Goal: Use online tool/utility: Use online tool/utility

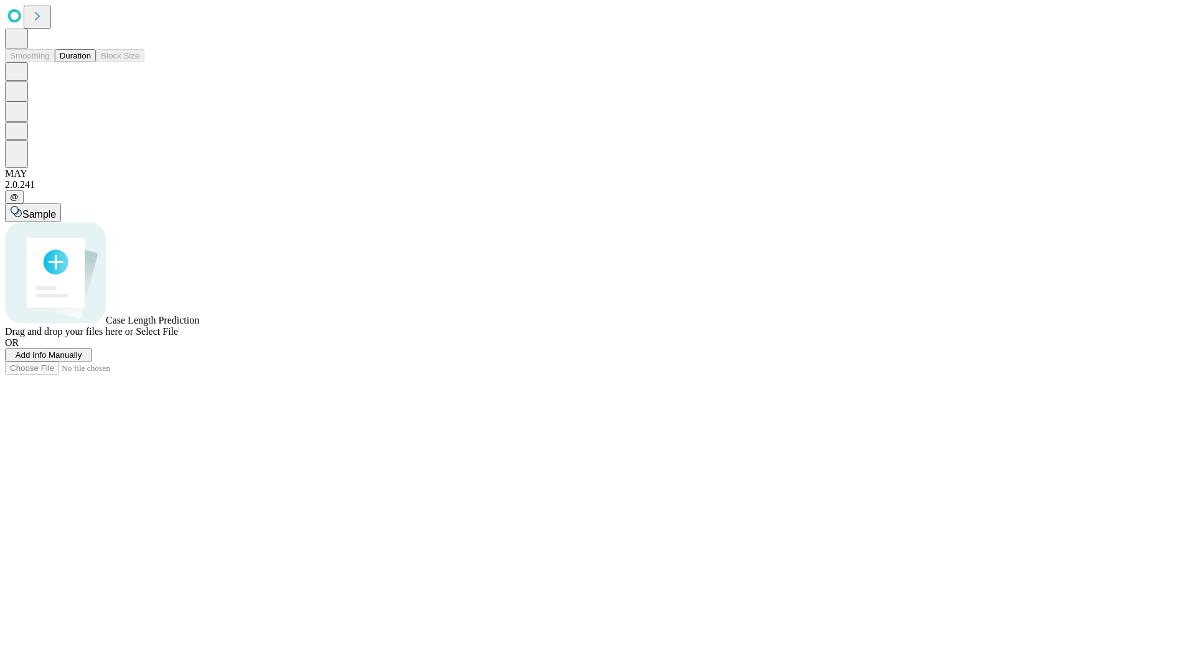
click at [91, 62] on button "Duration" at bounding box center [75, 55] width 41 height 13
click at [56, 209] on span "Sample" at bounding box center [39, 214] width 34 height 11
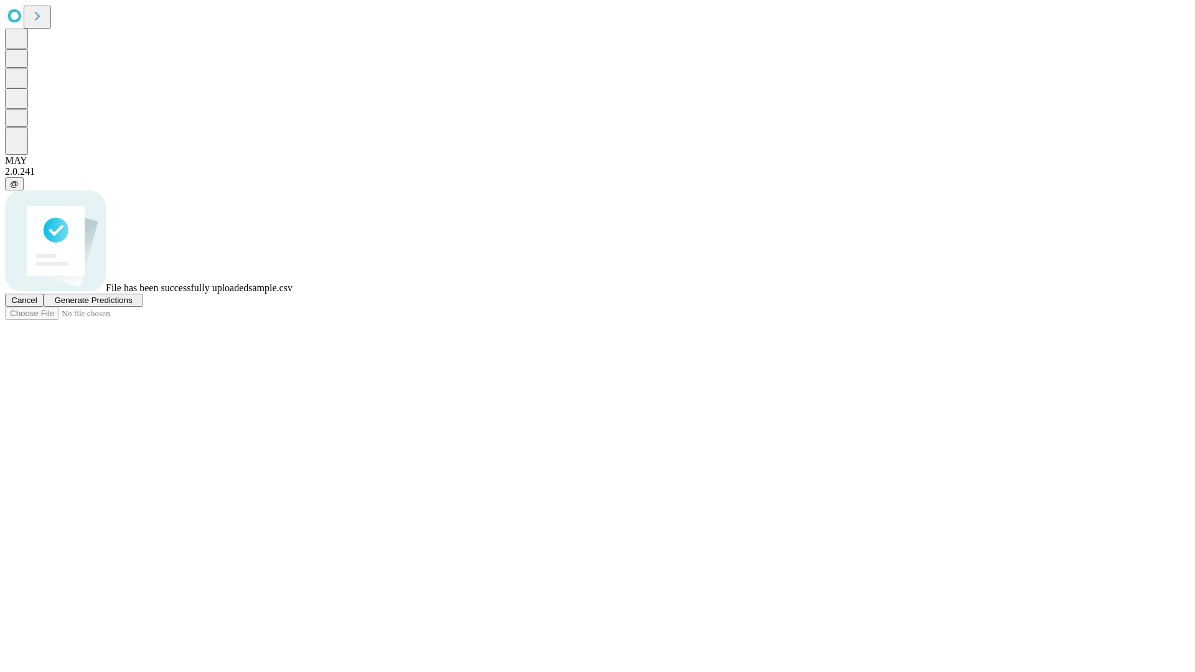
click at [132, 305] on span "Generate Predictions" at bounding box center [93, 300] width 78 height 9
